Goal: Task Accomplishment & Management: Manage account settings

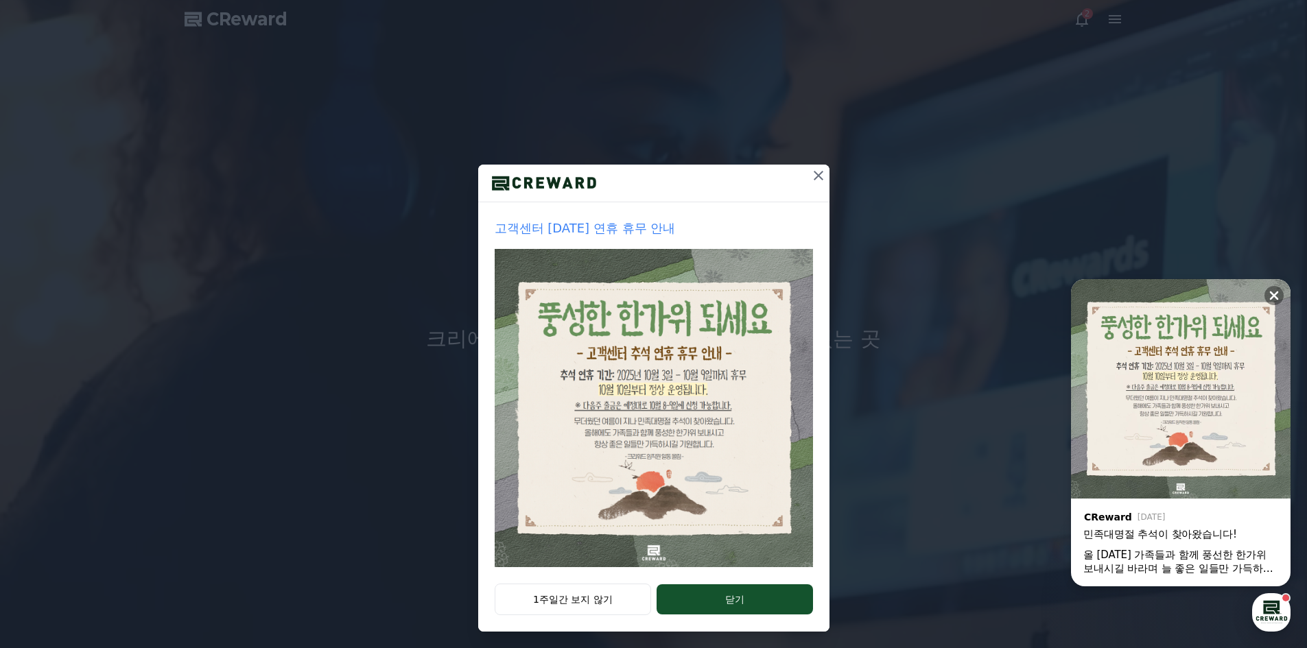
click at [816, 174] on icon at bounding box center [818, 175] width 16 height 16
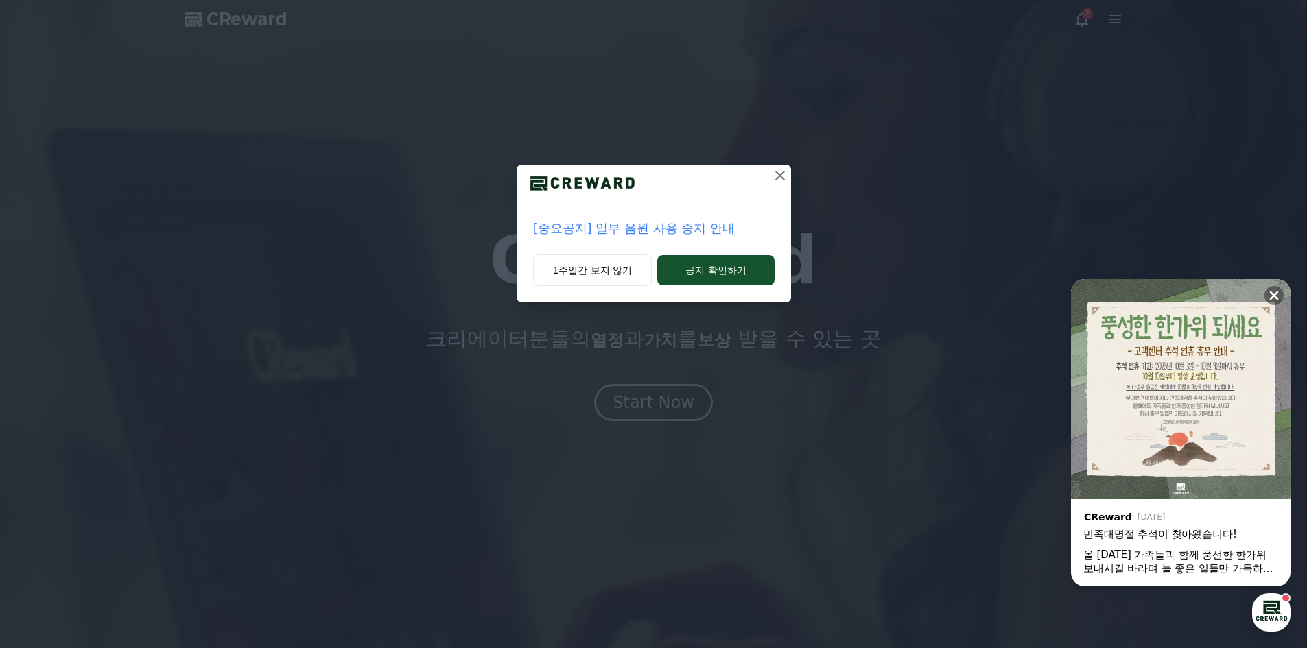
click at [779, 180] on icon at bounding box center [780, 175] width 16 height 16
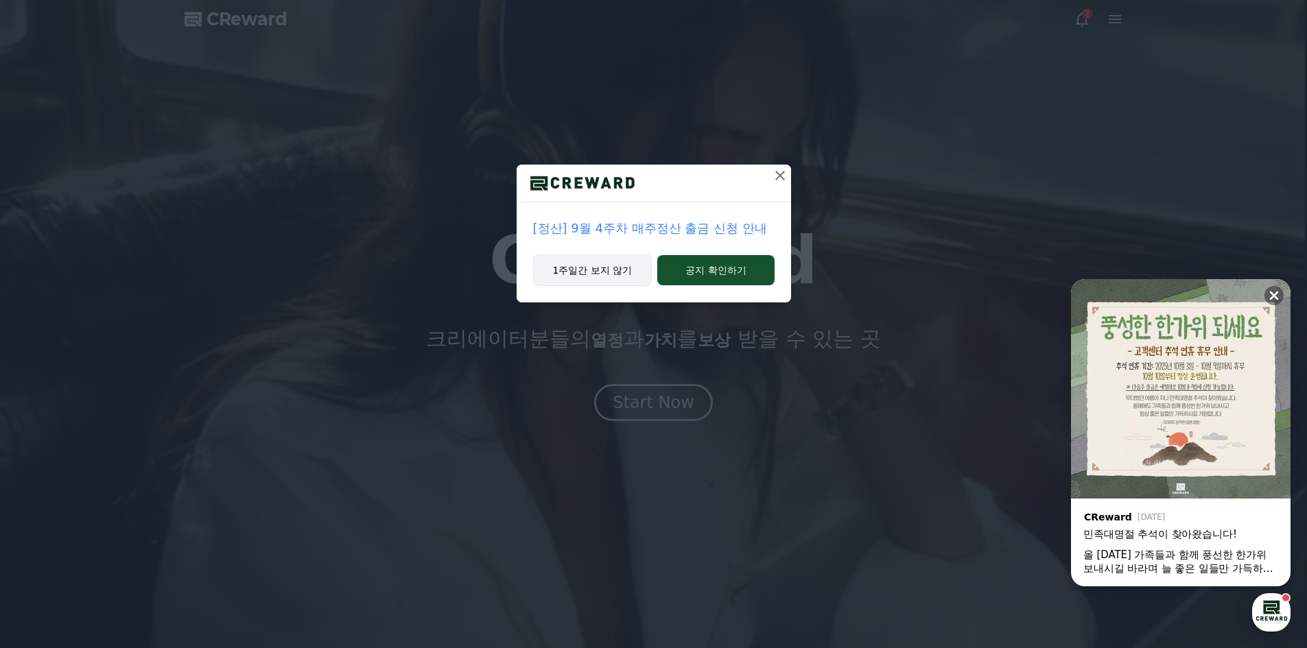
click at [604, 268] on button "1주일간 보지 않기" at bounding box center [592, 271] width 119 height 32
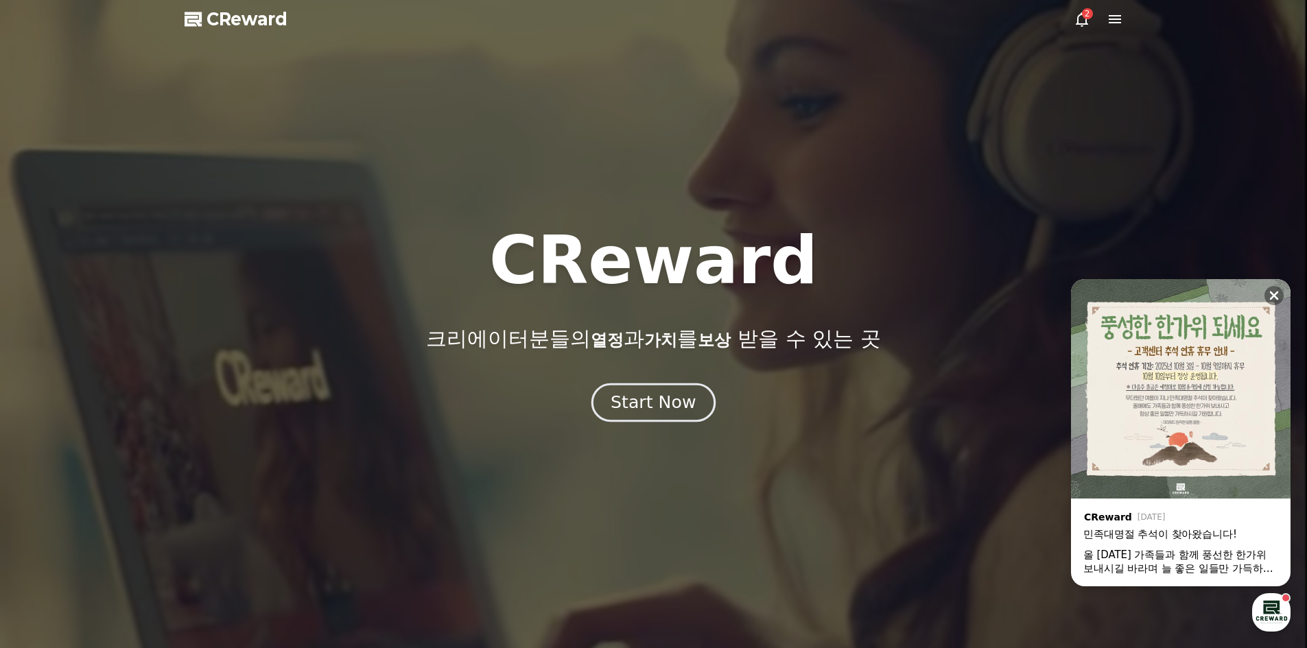
click at [642, 407] on div "Start Now" at bounding box center [653, 402] width 85 height 23
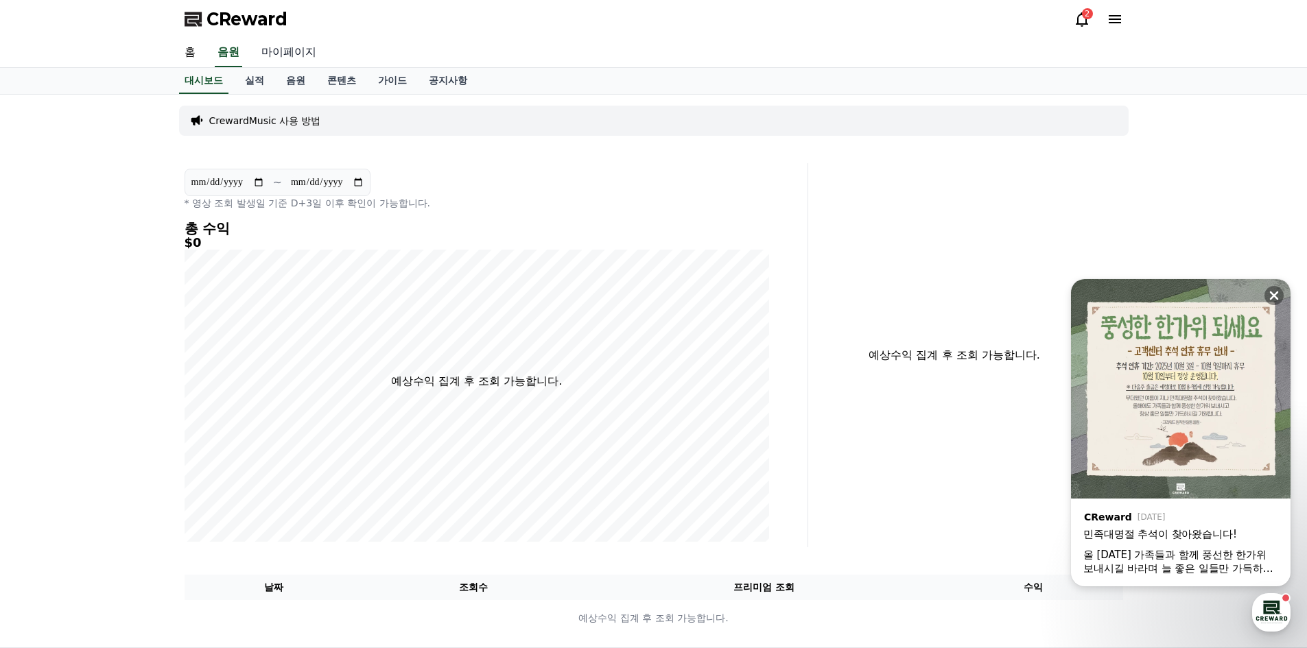
click at [296, 52] on link "마이페이지" at bounding box center [288, 52] width 77 height 29
select select "**********"
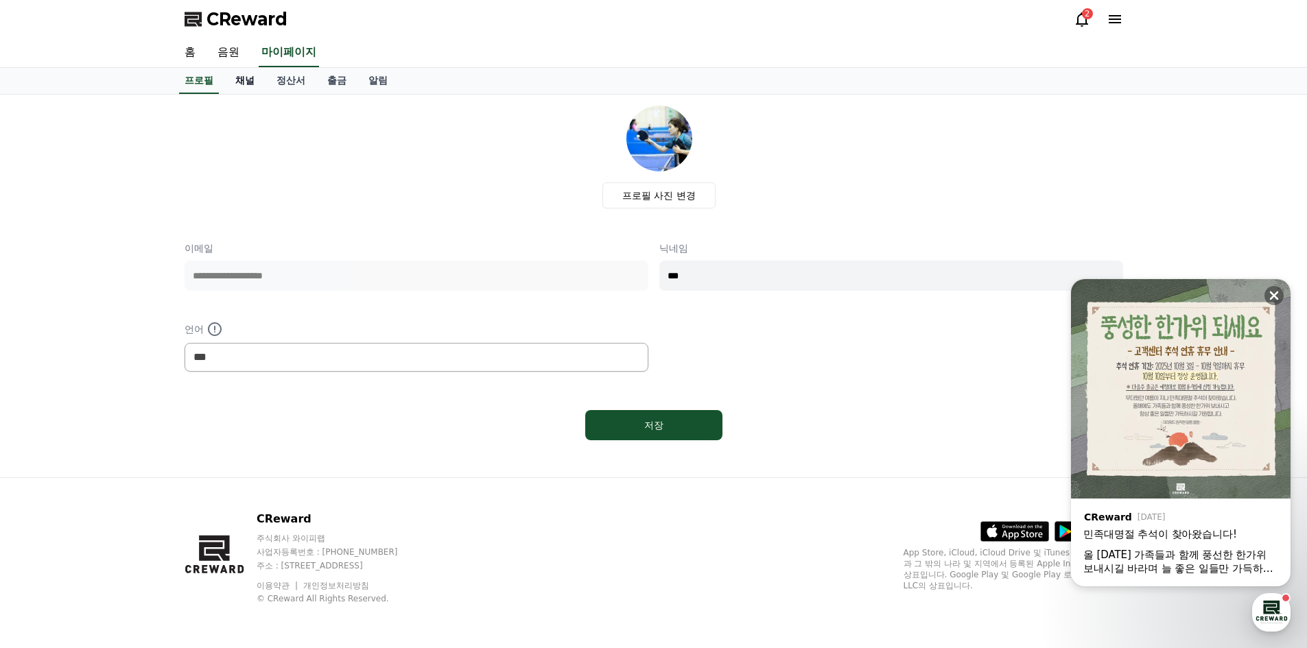
click at [245, 80] on link "채널" at bounding box center [244, 81] width 41 height 26
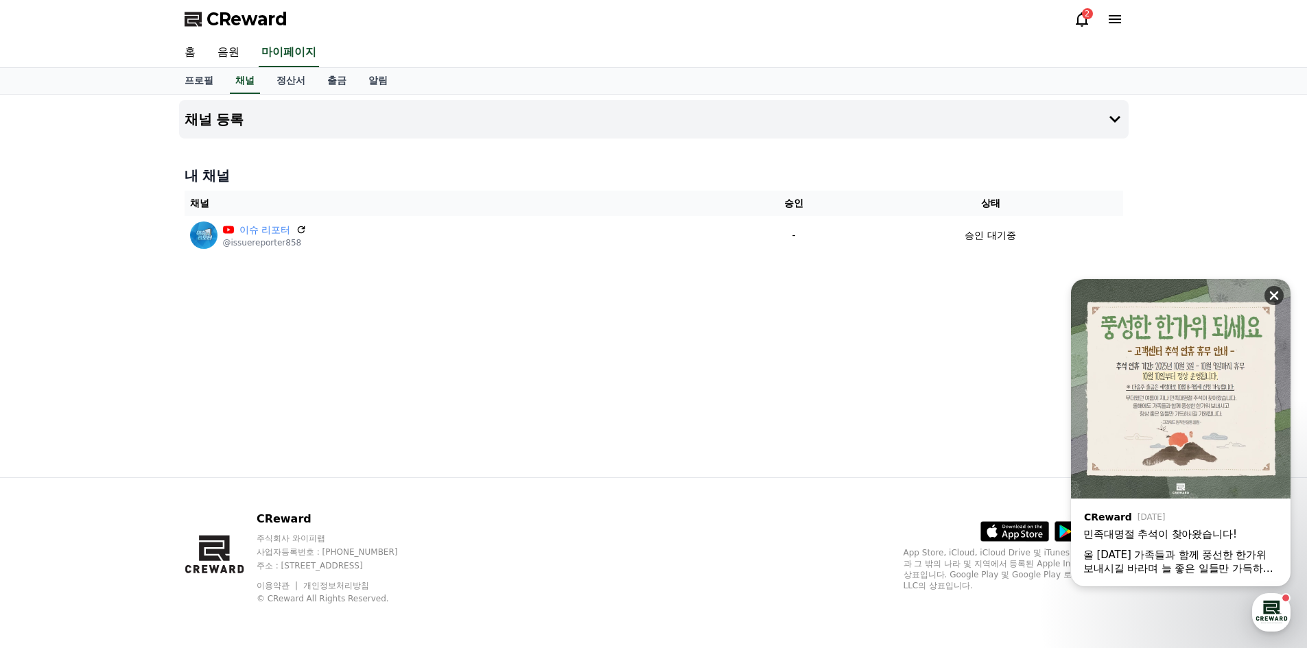
click at [1276, 293] on icon at bounding box center [1274, 296] width 9 height 9
